Goal: Task Accomplishment & Management: Use online tool/utility

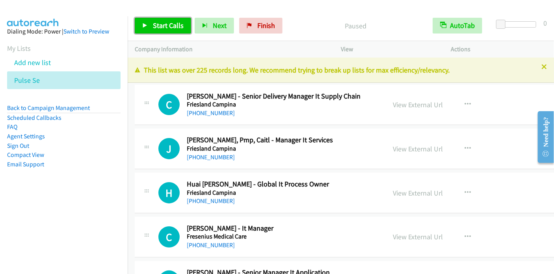
click at [159, 28] on span "Start Calls" at bounding box center [168, 25] width 31 height 9
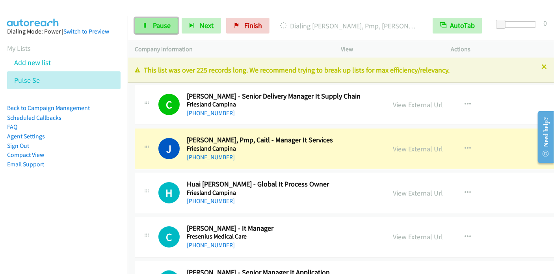
click at [162, 23] on span "Pause" at bounding box center [162, 25] width 18 height 9
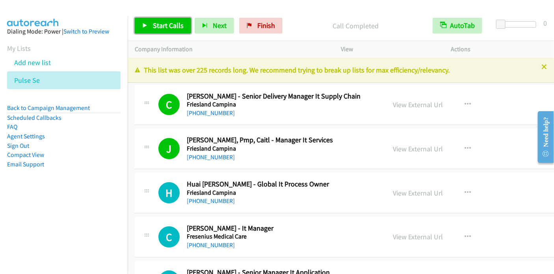
click at [169, 25] on span "Start Calls" at bounding box center [168, 25] width 31 height 9
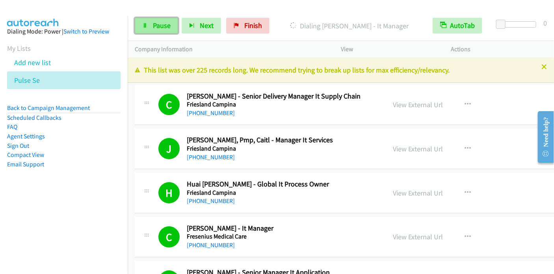
click at [167, 31] on link "Pause" at bounding box center [156, 26] width 43 height 16
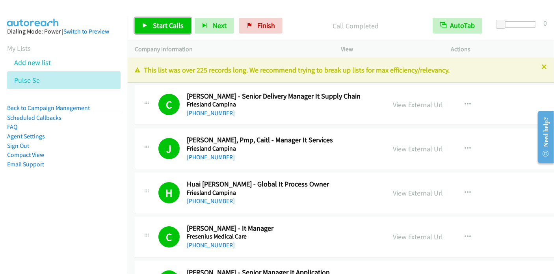
click at [169, 21] on span "Start Calls" at bounding box center [168, 25] width 31 height 9
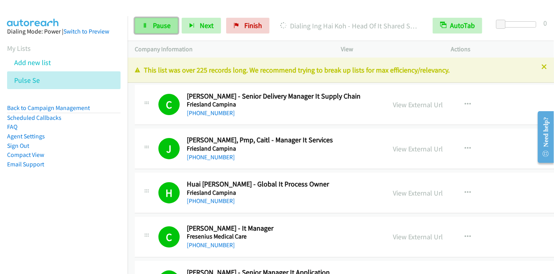
click at [161, 28] on span "Pause" at bounding box center [162, 25] width 18 height 9
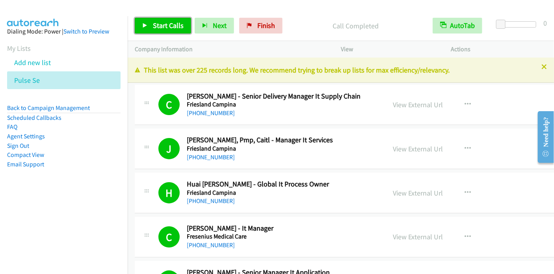
click at [172, 22] on span "Start Calls" at bounding box center [168, 25] width 31 height 9
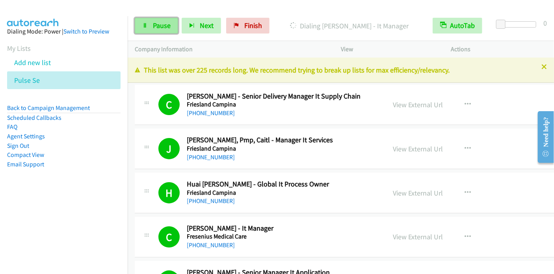
click at [164, 29] on span "Pause" at bounding box center [162, 25] width 18 height 9
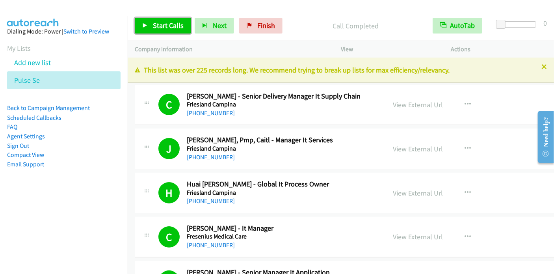
click at [156, 23] on span "Start Calls" at bounding box center [168, 25] width 31 height 9
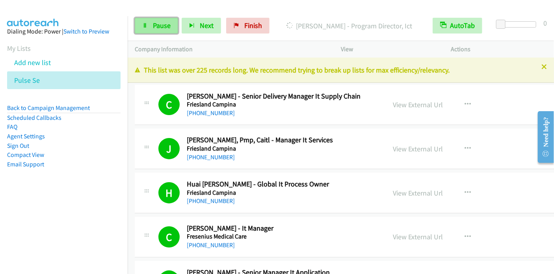
click at [176, 26] on link "Pause" at bounding box center [156, 26] width 43 height 16
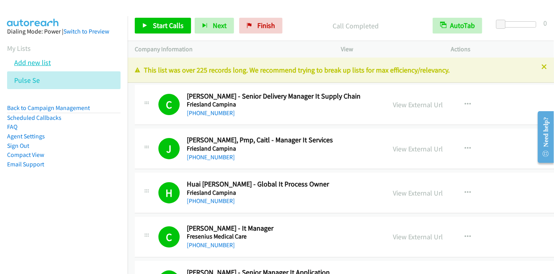
click at [35, 62] on link "Add new list" at bounding box center [32, 62] width 37 height 9
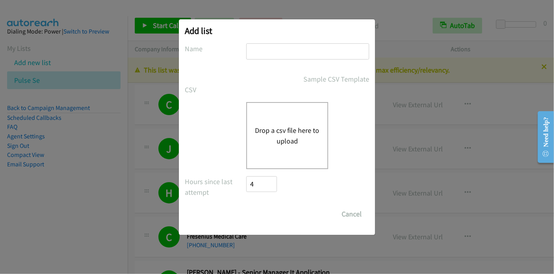
click at [259, 54] on input "text" at bounding box center [307, 51] width 123 height 16
type input "SE Indo"
click at [285, 131] on button "Drop a csv file here to upload" at bounding box center [287, 135] width 65 height 21
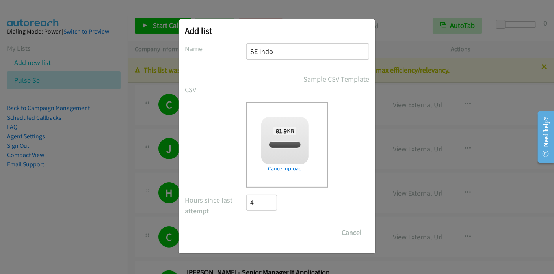
checkbox input "true"
click at [270, 229] on input "Save List" at bounding box center [266, 233] width 41 height 16
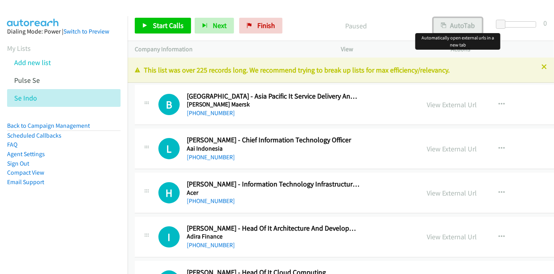
click at [461, 24] on button "AutoTab" at bounding box center [457, 26] width 49 height 16
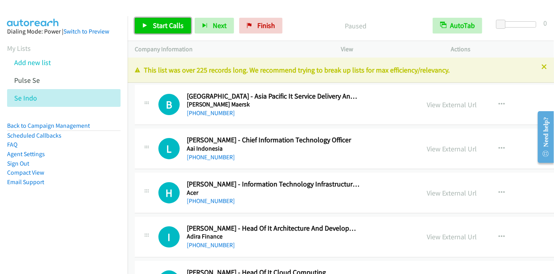
click at [166, 32] on link "Start Calls" at bounding box center [163, 26] width 56 height 16
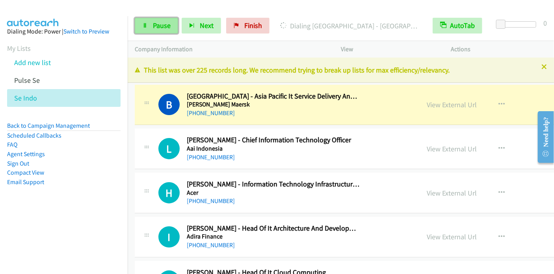
click at [151, 24] on link "Pause" at bounding box center [156, 26] width 43 height 16
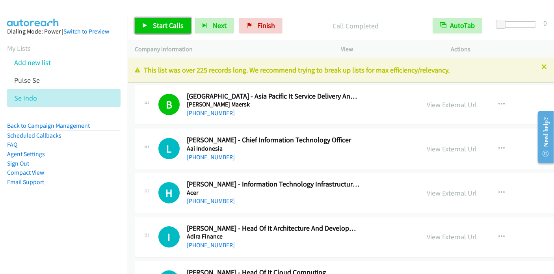
click at [158, 24] on span "Start Calls" at bounding box center [168, 25] width 31 height 9
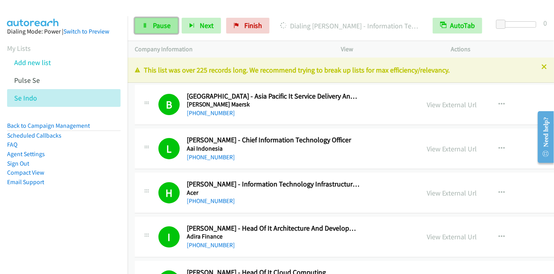
click at [167, 28] on span "Pause" at bounding box center [162, 25] width 18 height 9
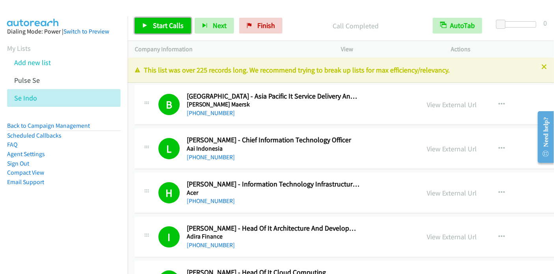
click at [166, 23] on span "Start Calls" at bounding box center [168, 25] width 31 height 9
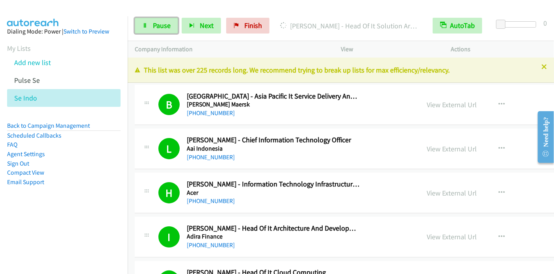
drag, startPoint x: 164, startPoint y: 28, endPoint x: 162, endPoint y: 33, distance: 5.9
click at [164, 28] on span "Pause" at bounding box center [162, 25] width 18 height 9
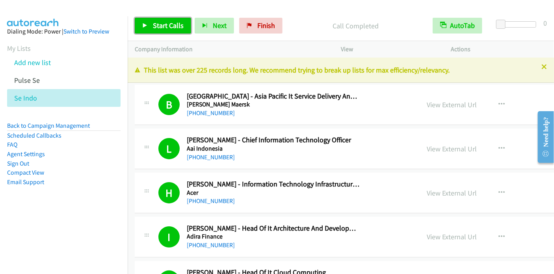
click at [167, 23] on span "Start Calls" at bounding box center [168, 25] width 31 height 9
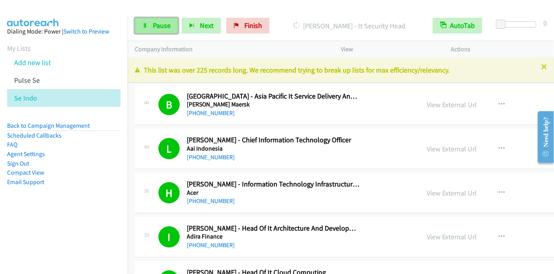
click at [158, 26] on span "Pause" at bounding box center [162, 25] width 18 height 9
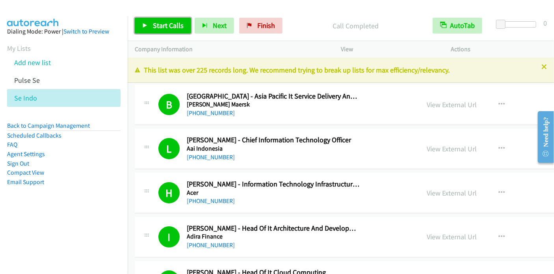
click at [148, 24] on link "Start Calls" at bounding box center [163, 26] width 56 height 16
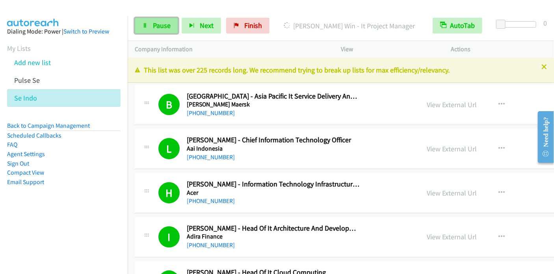
click at [153, 30] on link "Pause" at bounding box center [156, 26] width 43 height 16
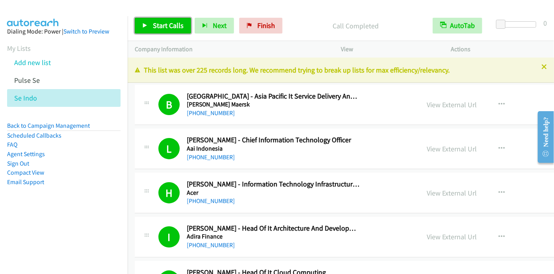
click at [165, 25] on span "Start Calls" at bounding box center [168, 25] width 31 height 9
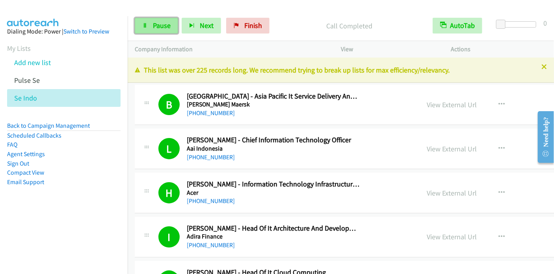
click at [151, 25] on link "Pause" at bounding box center [156, 26] width 43 height 16
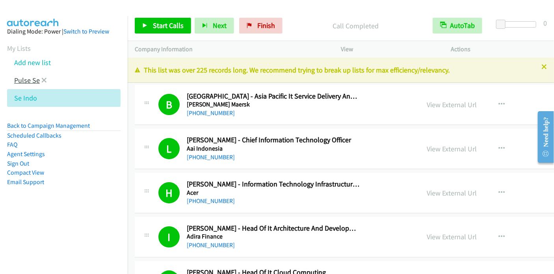
click at [36, 83] on link "Pulse Se" at bounding box center [27, 80] width 26 height 9
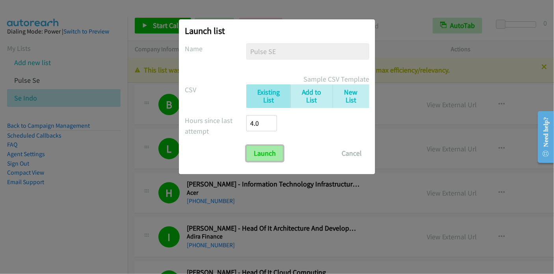
click at [260, 154] on input "Launch" at bounding box center [264, 153] width 37 height 16
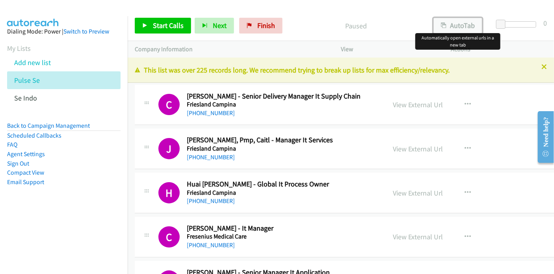
click at [452, 29] on button "AutoTab" at bounding box center [457, 26] width 49 height 16
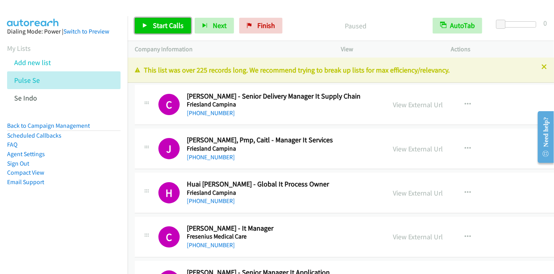
click at [164, 28] on span "Start Calls" at bounding box center [168, 25] width 31 height 9
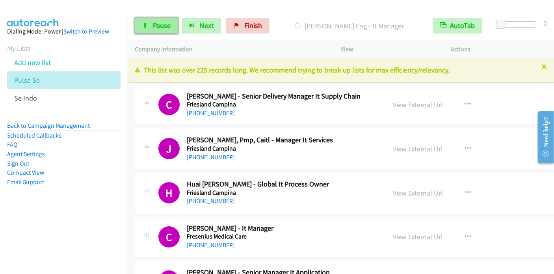
click at [153, 25] on span "Pause" at bounding box center [162, 25] width 18 height 9
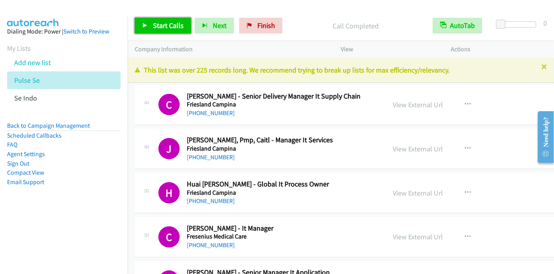
click at [150, 26] on link "Start Calls" at bounding box center [163, 26] width 56 height 16
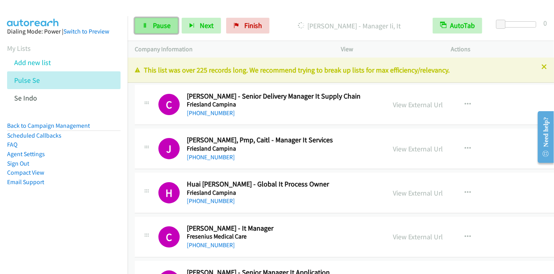
click at [153, 24] on span "Pause" at bounding box center [162, 25] width 18 height 9
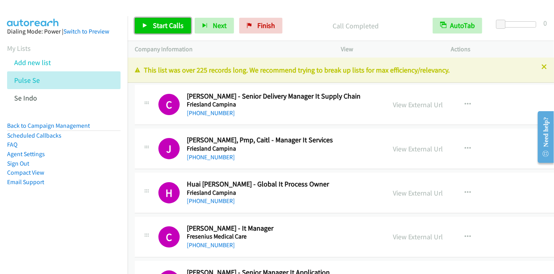
click at [166, 30] on link "Start Calls" at bounding box center [163, 26] width 56 height 16
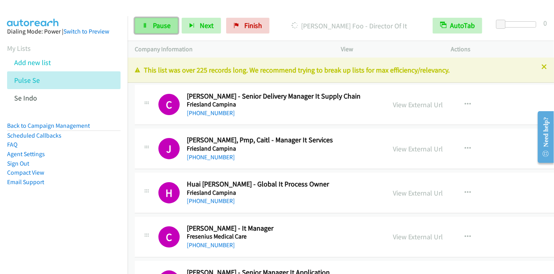
click at [156, 26] on span "Pause" at bounding box center [162, 25] width 18 height 9
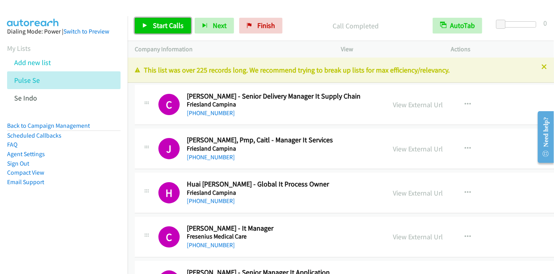
click at [148, 26] on link "Start Calls" at bounding box center [163, 26] width 56 height 16
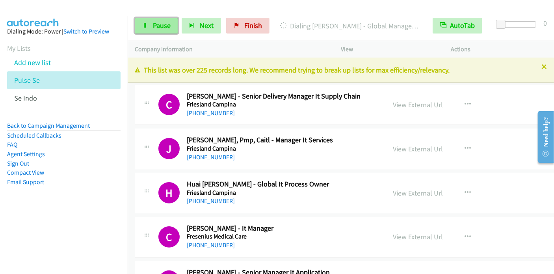
click at [156, 28] on span "Pause" at bounding box center [162, 25] width 18 height 9
